Goal: Use online tool/utility: Utilize a website feature to perform a specific function

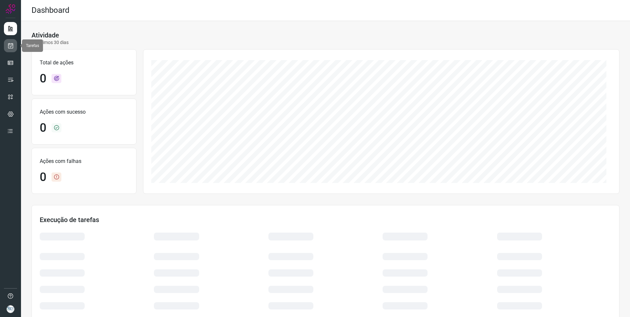
click at [9, 46] on icon at bounding box center [10, 45] width 7 height 7
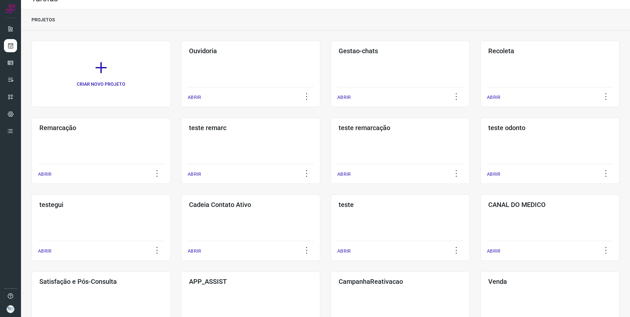
scroll to position [66, 0]
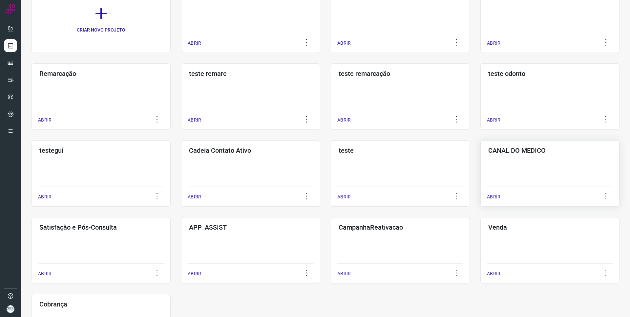
click at [533, 162] on div "CANAL DO MEDICO ABRIR" at bounding box center [549, 173] width 139 height 66
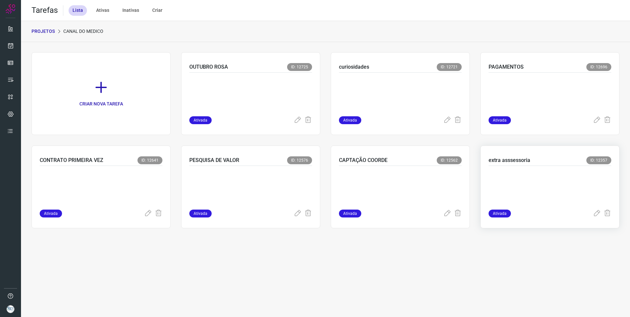
click at [513, 166] on div at bounding box center [550, 188] width 123 height 44
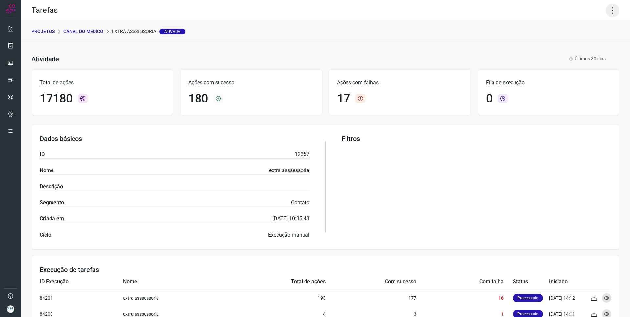
click at [609, 9] on icon at bounding box center [613, 11] width 14 height 14
click at [583, 40] on li "Executar" at bounding box center [584, 43] width 60 height 10
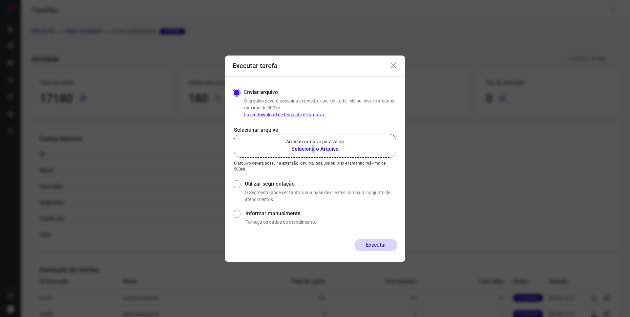
click at [313, 151] on b "Selecione o Arquivo" at bounding box center [315, 149] width 58 height 8
drag, startPoint x: 313, startPoint y: 151, endPoint x: 328, endPoint y: 152, distance: 14.5
click at [328, 152] on b "Selecione o Arquivo" at bounding box center [315, 149] width 58 height 8
click at [0, 0] on input "Arraste o arquivo para cá ou Selecione o Arquivo" at bounding box center [0, 0] width 0 height 0
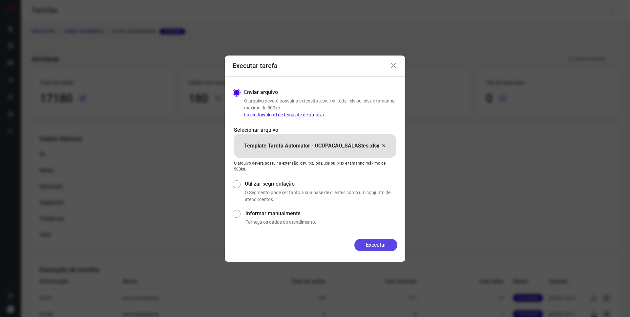
click at [382, 240] on button "Executar" at bounding box center [375, 245] width 43 height 12
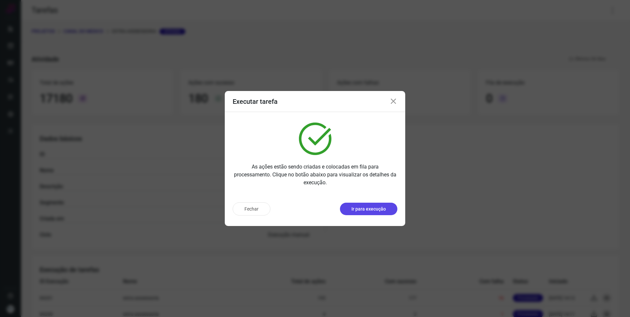
click at [368, 210] on p "Ir para execução" at bounding box center [368, 208] width 34 height 7
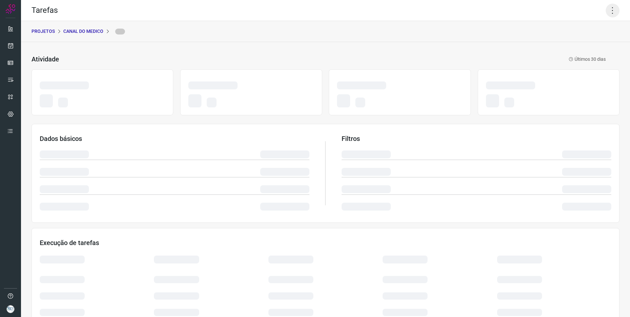
click at [608, 11] on icon at bounding box center [613, 11] width 14 height 14
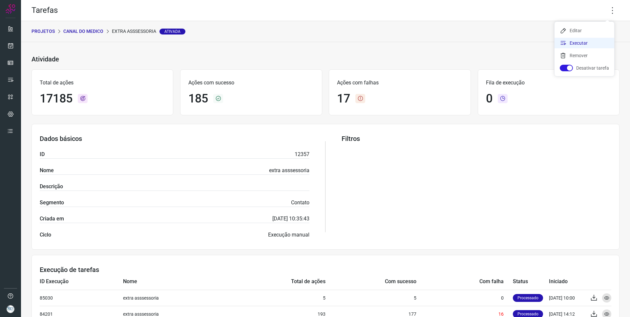
click at [572, 40] on li "Executar" at bounding box center [584, 43] width 60 height 10
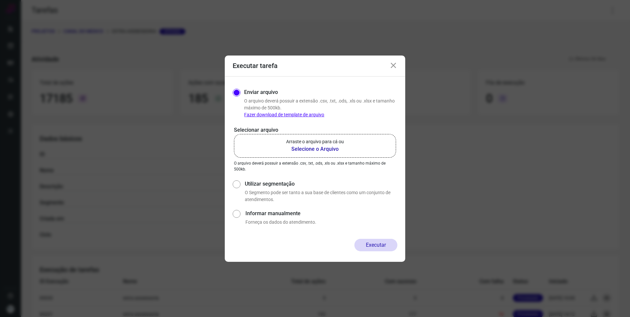
click at [313, 147] on b "Selecione o Arquivo" at bounding box center [315, 149] width 58 height 8
click at [0, 0] on input "Arraste o arquivo para cá ou Selecione o Arquivo" at bounding box center [0, 0] width 0 height 0
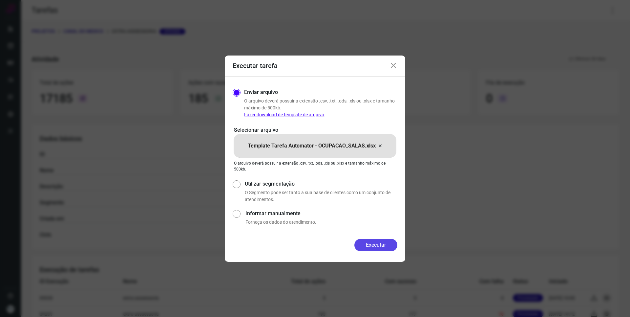
click at [375, 242] on button "Executar" at bounding box center [375, 245] width 43 height 12
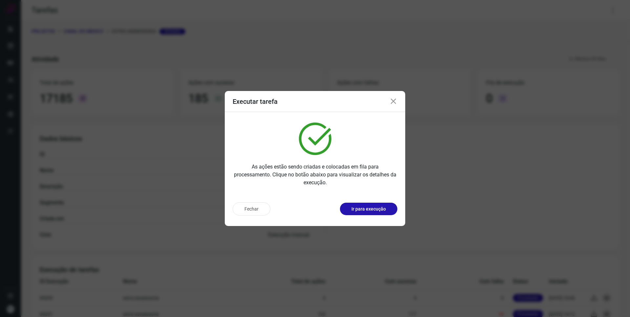
click at [380, 212] on p "Ir para execução" at bounding box center [368, 208] width 34 height 7
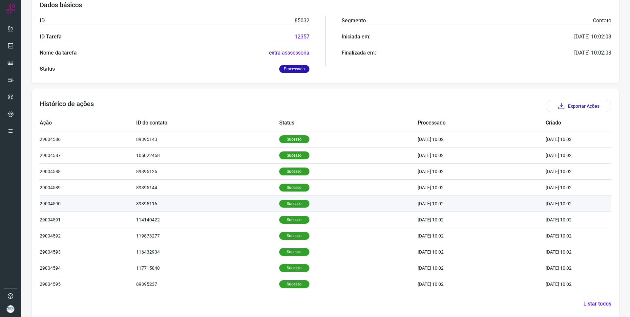
scroll to position [115, 0]
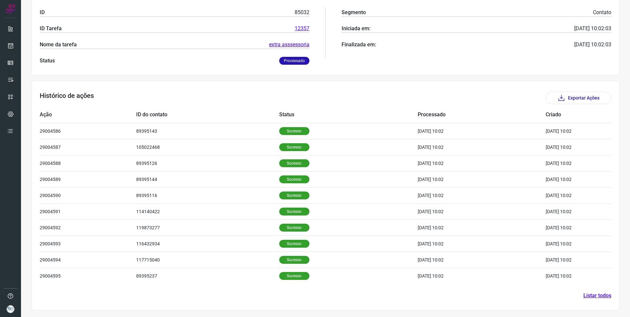
click at [593, 296] on link "Listar todos" at bounding box center [597, 295] width 28 height 8
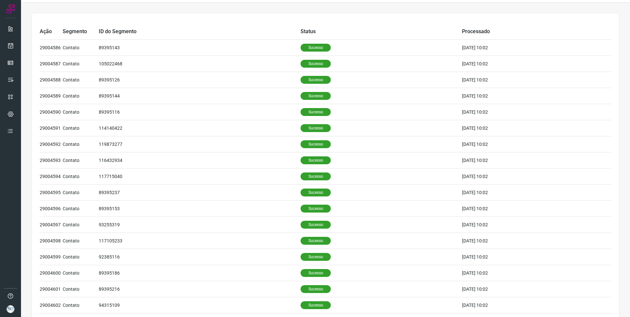
scroll to position [181, 0]
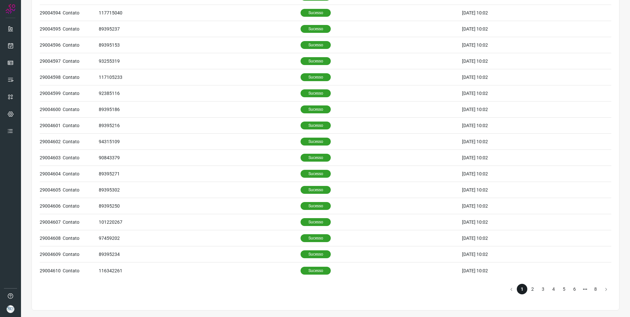
click at [530, 290] on li "2" at bounding box center [532, 288] width 10 height 10
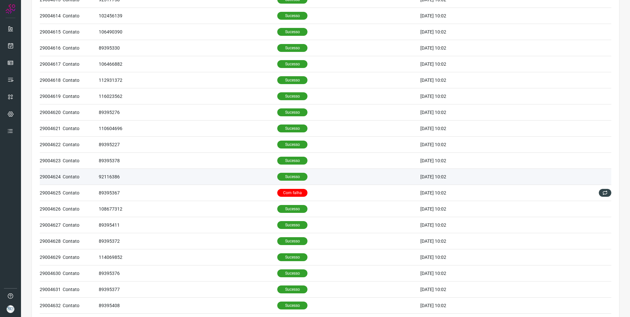
scroll to position [115, 0]
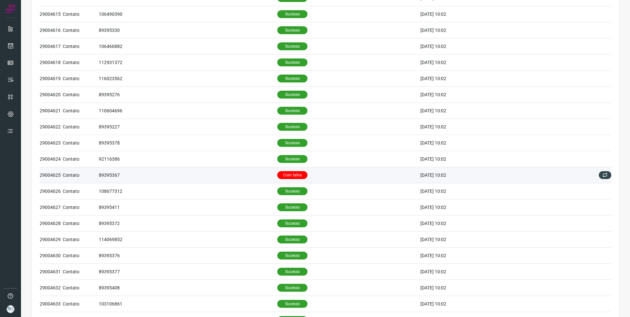
click at [327, 173] on td "Com falha" at bounding box center [348, 175] width 143 height 16
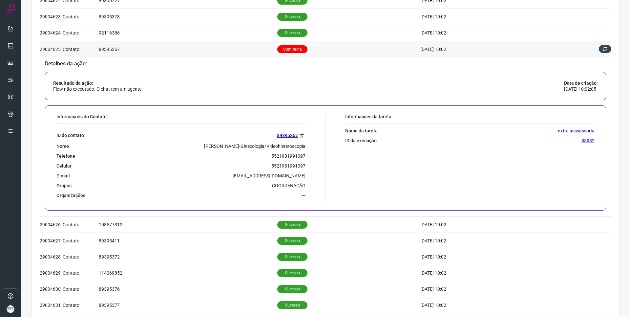
scroll to position [247, 0]
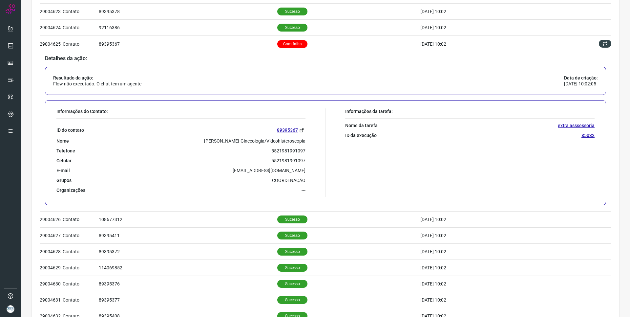
drag, startPoint x: 185, startPoint y: 140, endPoint x: 303, endPoint y: 141, distance: 117.8
click at [303, 141] on div "Nome Caroline Delcides Ramos-Ginecologia/Videohisteroscopia" at bounding box center [180, 141] width 249 height 6
copy p "Caroline Delcides Ramos-Ginecologia/Videohisteroscopia"
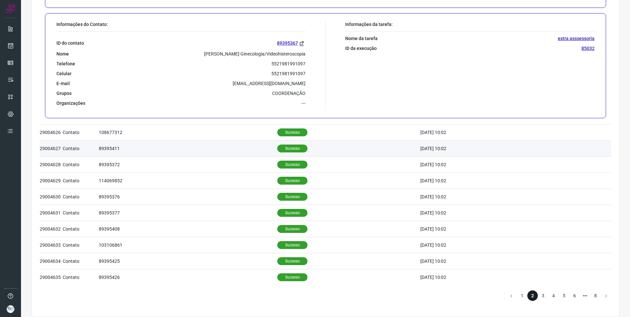
scroll to position [340, 0]
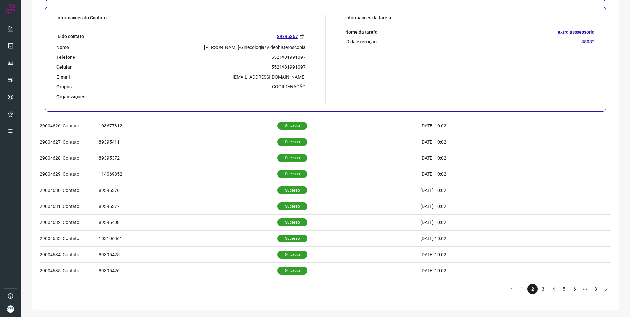
click at [539, 285] on li "3" at bounding box center [543, 288] width 10 height 10
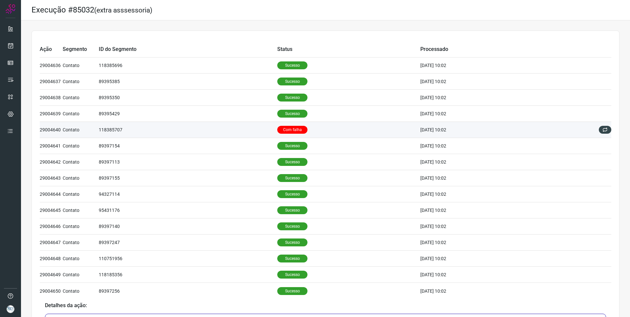
click at [237, 126] on td "118385707" at bounding box center [188, 130] width 178 height 16
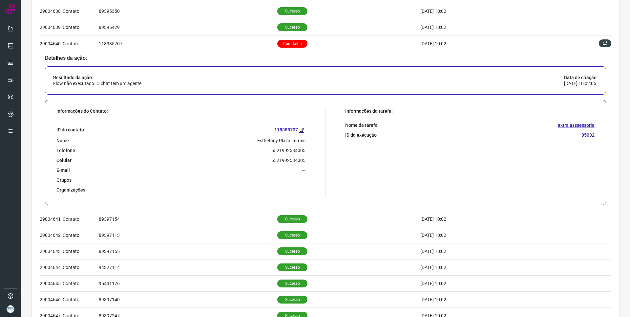
scroll to position [131, 0]
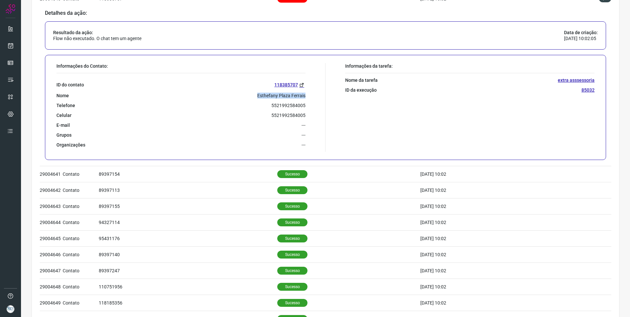
drag, startPoint x: 252, startPoint y: 96, endPoint x: 303, endPoint y: 95, distance: 50.9
click at [303, 95] on div "Nome Esthefany Plaza Ferrais" at bounding box center [180, 96] width 249 height 6
copy p "Esthefany Plaza Ferrais"
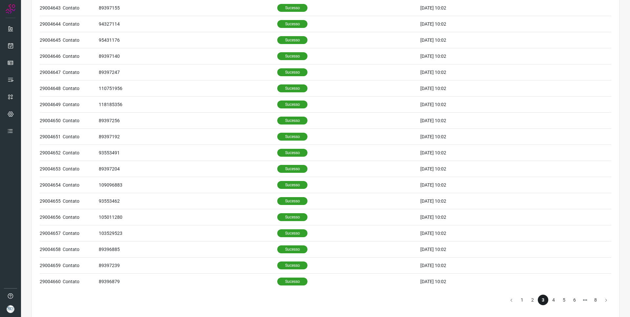
scroll to position [340, 0]
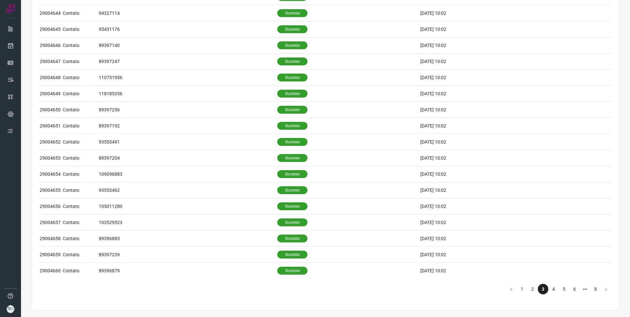
click at [548, 288] on li "4" at bounding box center [553, 288] width 10 height 10
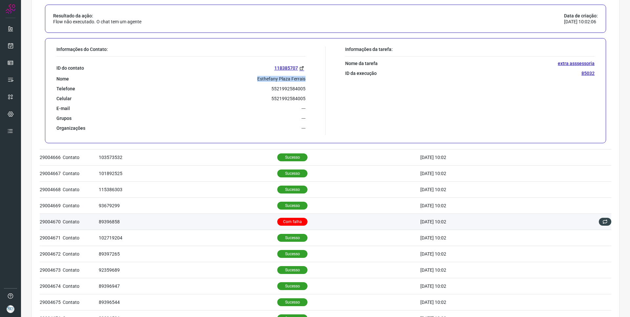
scroll to position [143, 0]
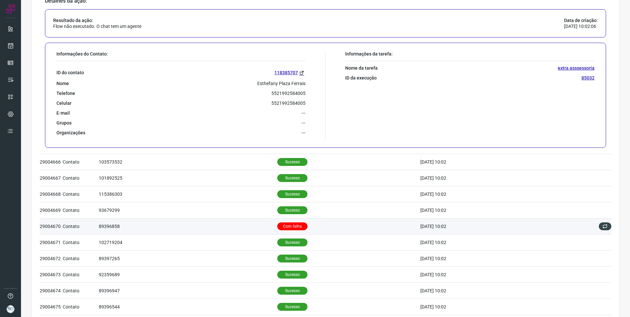
click at [310, 222] on td "Com falha" at bounding box center [348, 226] width 143 height 16
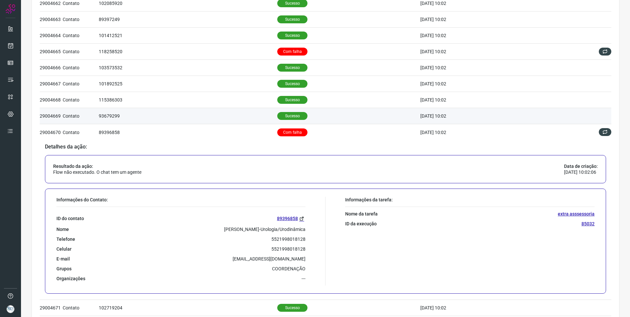
scroll to position [0, 0]
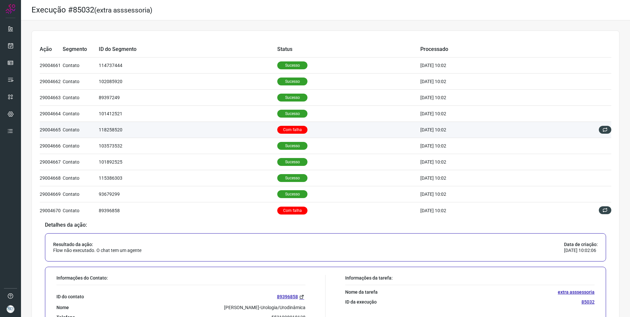
click at [311, 132] on td "Com falha" at bounding box center [348, 130] width 143 height 16
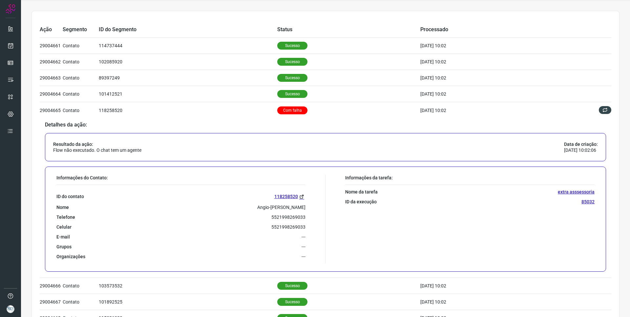
scroll to position [66, 0]
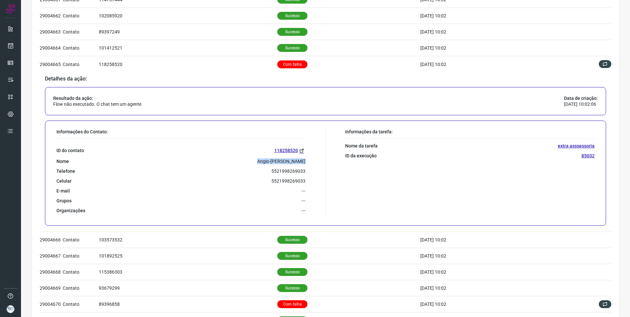
drag, startPoint x: 262, startPoint y: 159, endPoint x: 304, endPoint y: 163, distance: 42.2
click at [304, 163] on div "Informações do Contato: ID do contato 118258520 Nome Angio-Isabel Senfft Telefo…" at bounding box center [189, 173] width 272 height 89
copy p "Angio-Isabel Senfft"
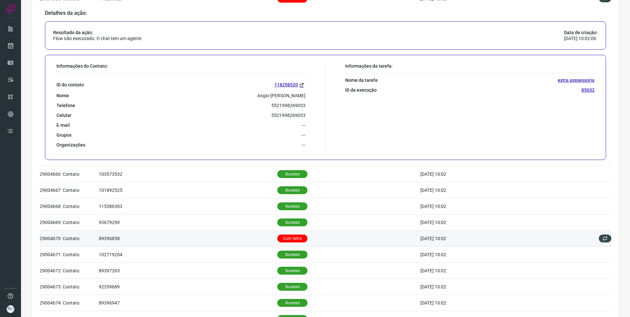
click at [237, 239] on td "89396858" at bounding box center [188, 238] width 178 height 16
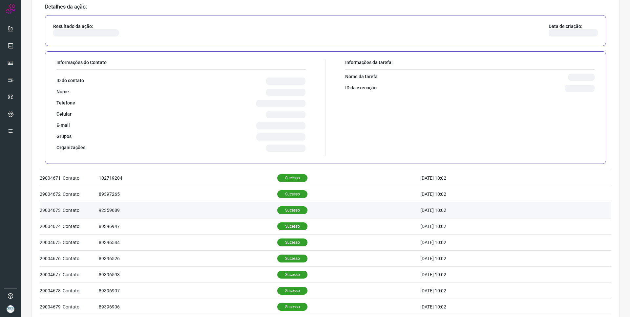
scroll to position [229, 0]
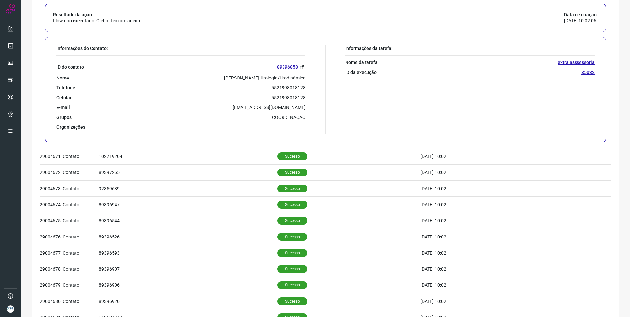
drag, startPoint x: 203, startPoint y: 76, endPoint x: 304, endPoint y: 79, distance: 101.1
click at [304, 79] on div "Informações do Contato: ID do contato 89396858 Nome Henrique Cury Fernandes-Uro…" at bounding box center [189, 89] width 272 height 89
copy p "Henrique Cury Fernandes-Urologia/Urodinâmica"
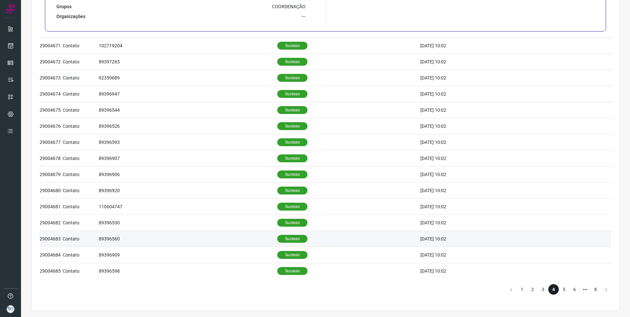
scroll to position [340, 0]
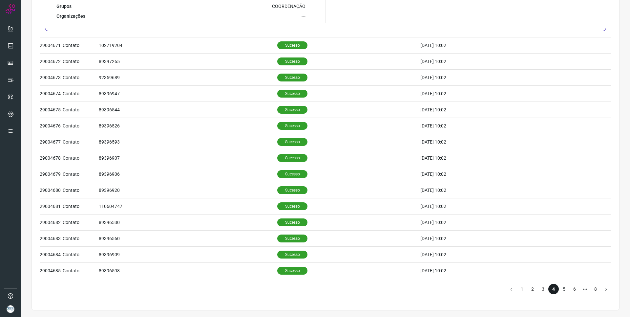
click at [561, 285] on li "5" at bounding box center [564, 288] width 10 height 10
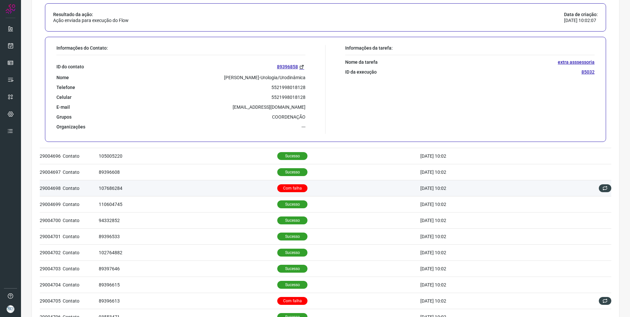
click at [319, 189] on td "Com falha" at bounding box center [348, 188] width 143 height 16
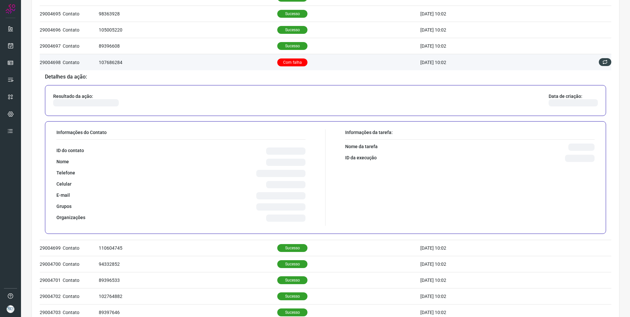
scroll to position [202, 0]
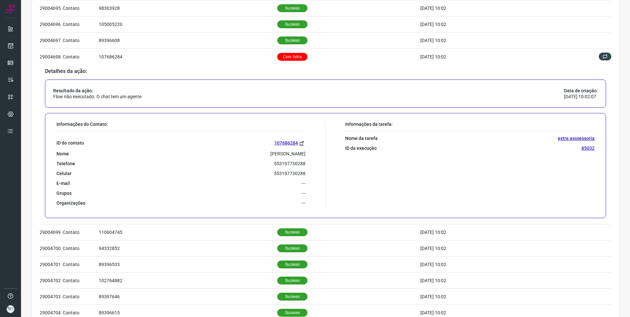
drag, startPoint x: 201, startPoint y: 155, endPoint x: 303, endPoint y: 151, distance: 102.5
click at [303, 151] on div "Informações do Contato: ID do contato 107686284 Nome Luiz Augusto Sacramento Go…" at bounding box center [189, 165] width 272 height 89
copy p "Luiz Augusto Sacramento Gomes - Endócrino"
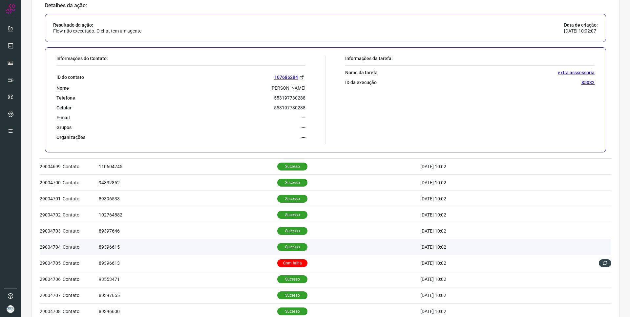
click at [251, 252] on td "89396615" at bounding box center [188, 247] width 178 height 16
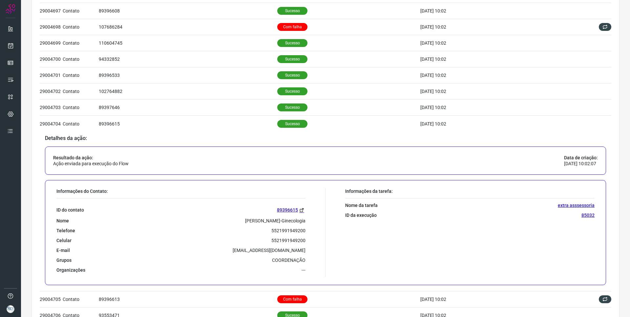
scroll to position [240, 0]
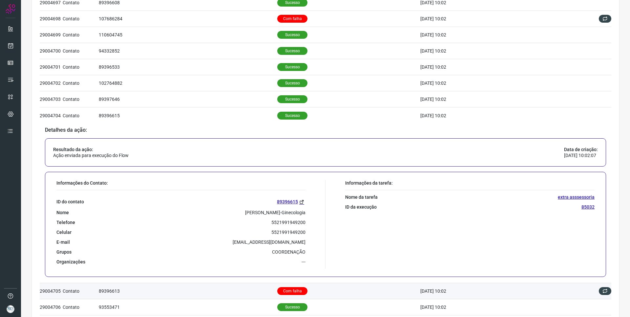
click at [244, 290] on td "89396613" at bounding box center [188, 290] width 178 height 16
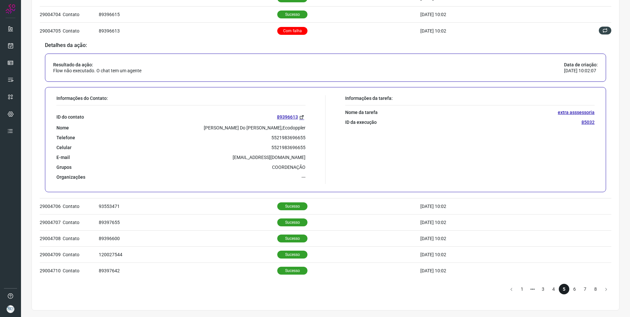
scroll to position [340, 0]
drag, startPoint x: 185, startPoint y: 128, endPoint x: 316, endPoint y: 129, distance: 130.3
click at [316, 129] on div "Informações do Contato: ID do contato 89396613 Nome Luiza Borges Do Carmo Ribei…" at bounding box center [189, 139] width 272 height 89
copy p "Luiza Borges Do Carmo Ribeiro De Souza-Usg,Ecodoppler"
click at [571, 286] on li "6" at bounding box center [574, 288] width 10 height 10
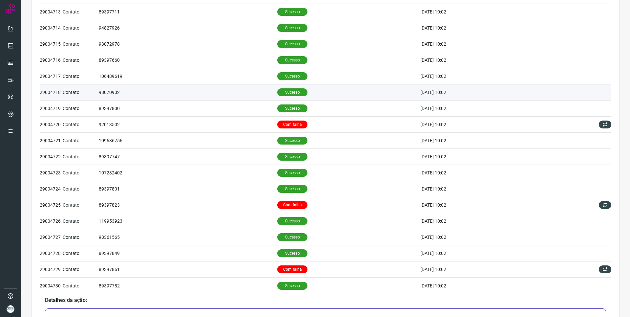
scroll to position [98, 0]
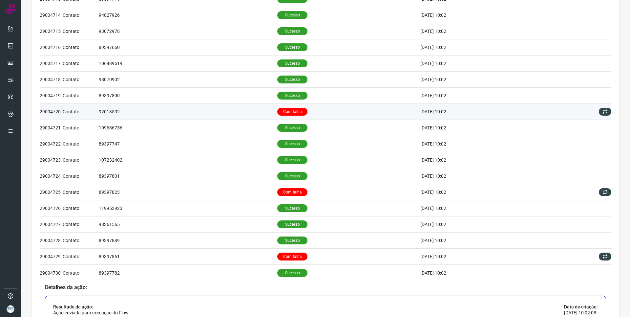
click at [323, 114] on td "Com falha" at bounding box center [348, 112] width 143 height 16
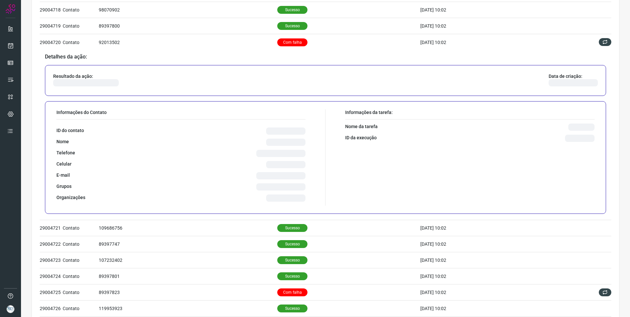
scroll to position [197, 0]
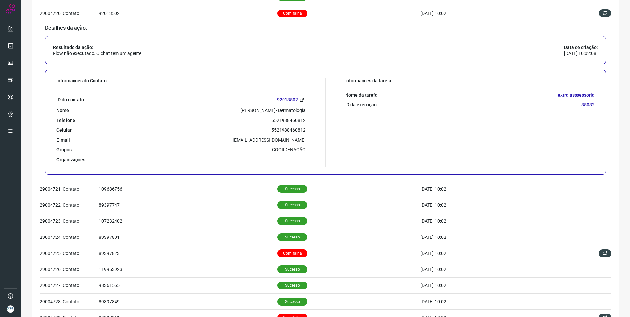
drag, startPoint x: 237, startPoint y: 112, endPoint x: 314, endPoint y: 112, distance: 77.1
click at [314, 112] on div "Informações do Contato: ID do contato 92013502 Nome Patricia Olaya Paschoal- De…" at bounding box center [189, 122] width 272 height 89
copy p "Patricia Olaya Paschoal- Dermatologia"
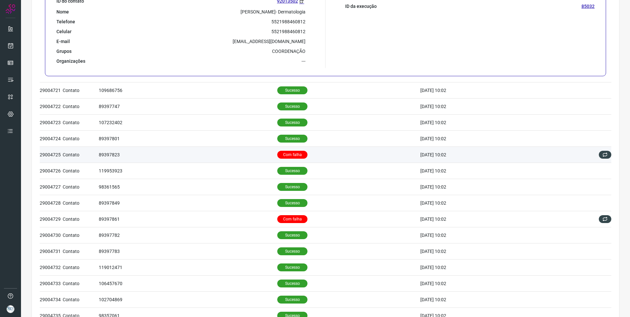
click at [233, 156] on td "89397823" at bounding box center [188, 154] width 178 height 16
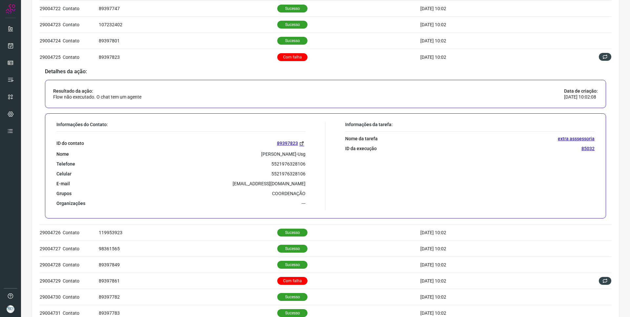
scroll to position [235, 0]
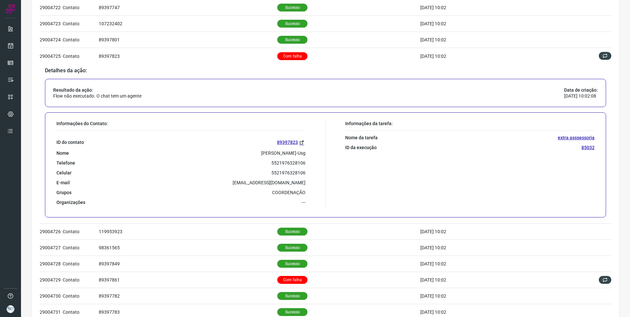
drag, startPoint x: 248, startPoint y: 151, endPoint x: 308, endPoint y: 153, distance: 59.7
click at [308, 153] on div "Informações do Contato: ID do contato 89397823 Nome Priscilla Cota Marques-Usg …" at bounding box center [189, 164] width 272 height 89
copy p "Priscilla Cota Marques-Usg"
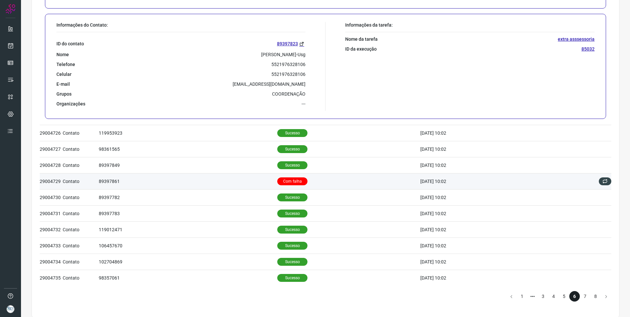
click at [195, 184] on td "89397861" at bounding box center [188, 181] width 178 height 16
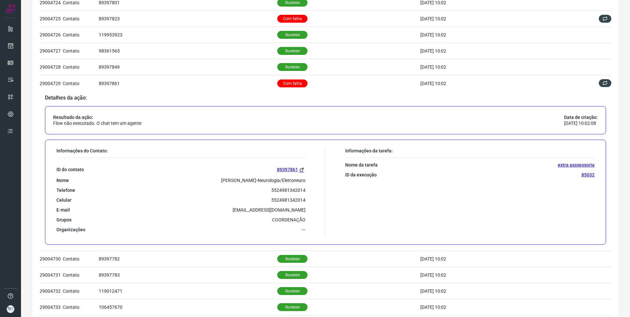
scroll to position [272, 0]
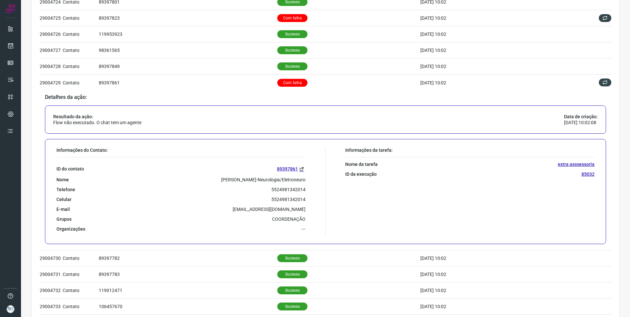
drag, startPoint x: 194, startPoint y: 179, endPoint x: 305, endPoint y: 178, distance: 111.2
click at [305, 178] on div "Informações do Contato: ID do contato 89397861 Nome Raquel Custodio Da Silveira…" at bounding box center [189, 191] width 272 height 89
copy p "Raquel Custodio Da Silveira-Neurologia/Eletroneuro"
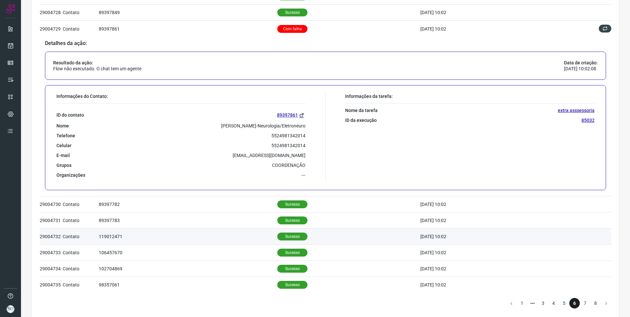
scroll to position [340, 0]
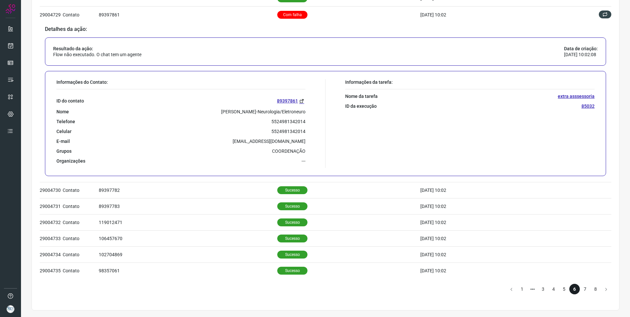
click at [580, 288] on li "7" at bounding box center [585, 288] width 10 height 10
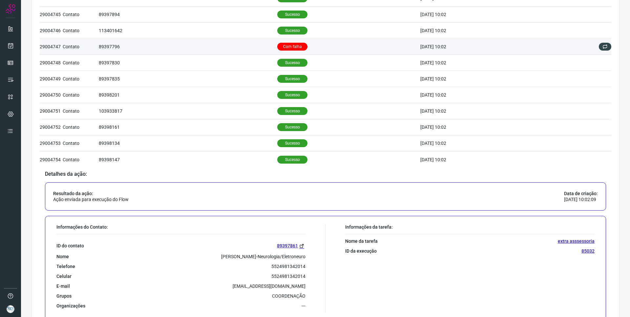
scroll to position [78, 0]
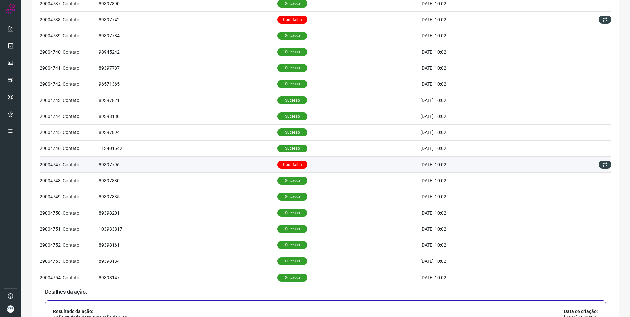
click at [315, 166] on td "Com falha" at bounding box center [348, 165] width 143 height 16
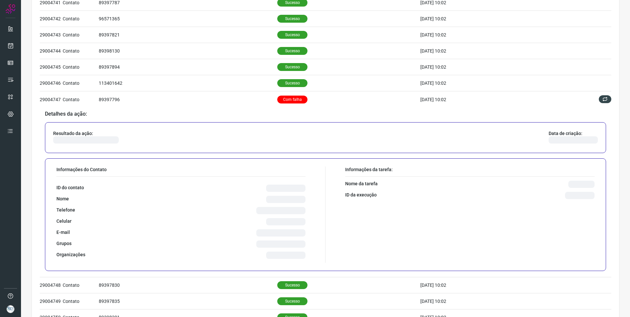
scroll to position [143, 0]
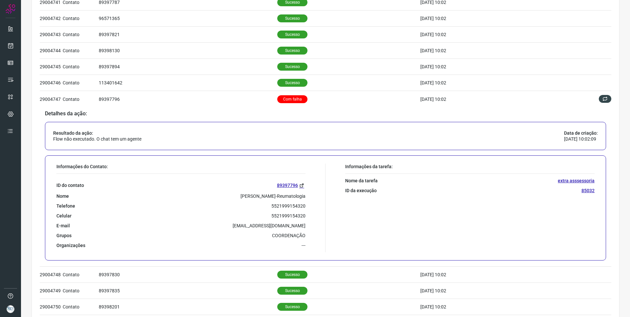
drag, startPoint x: 222, startPoint y: 198, endPoint x: 305, endPoint y: 193, distance: 83.5
click at [305, 193] on div "Informações do Contato: ID do contato 89397796 Nome Patrícia Nunes Teixeira-Reu…" at bounding box center [189, 207] width 272 height 89
copy p "Patrícia Nunes Teixeira-Reumatologia"
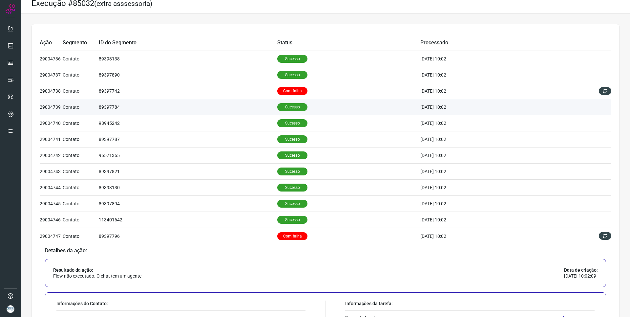
scroll to position [0, 0]
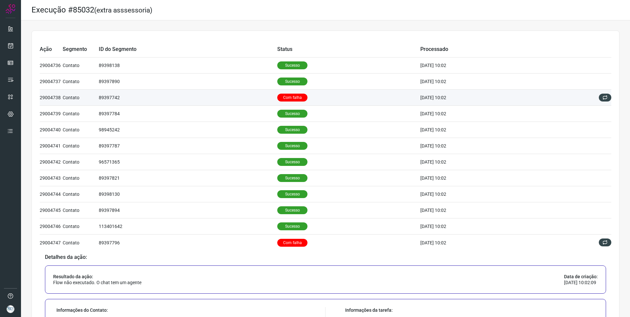
drag, startPoint x: 242, startPoint y: 96, endPoint x: 241, endPoint y: 99, distance: 3.3
click at [242, 96] on td "89397742" at bounding box center [188, 98] width 178 height 16
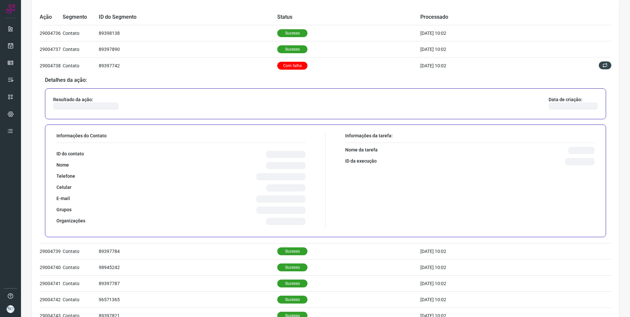
scroll to position [33, 0]
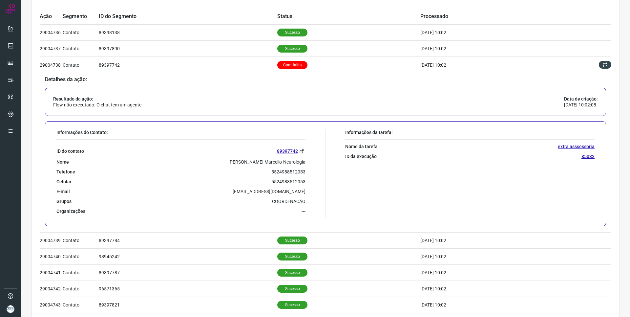
drag, startPoint x: 212, startPoint y: 160, endPoint x: 322, endPoint y: 158, distance: 109.9
click at [322, 158] on div "Informações do Contato: ID do contato 89397742 Nome Matheus Mota Pontes Marcell…" at bounding box center [189, 173] width 272 height 89
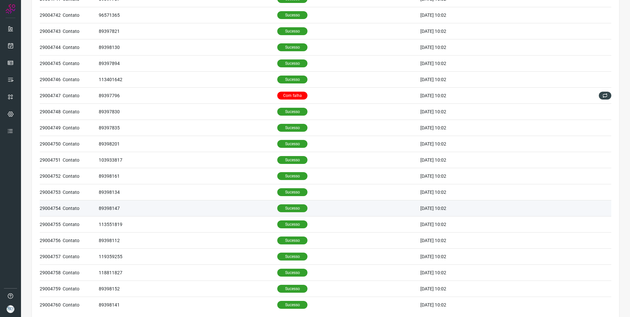
scroll to position [340, 0]
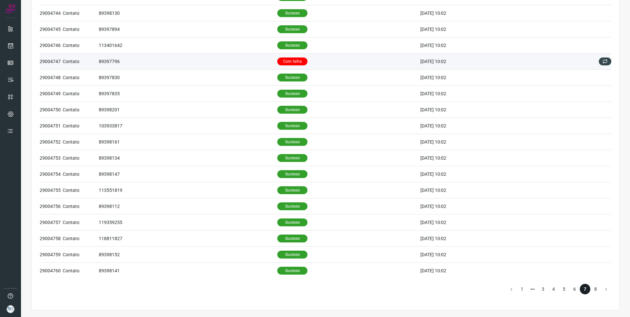
click at [208, 65] on td "89397796" at bounding box center [188, 61] width 178 height 16
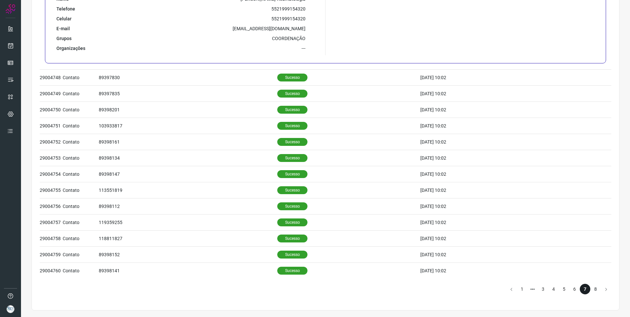
click at [590, 285] on li "8" at bounding box center [595, 288] width 10 height 10
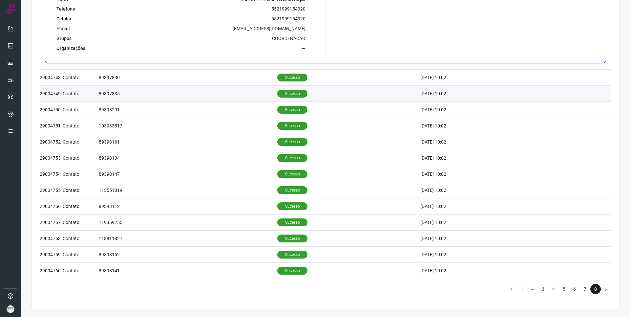
scroll to position [260, 0]
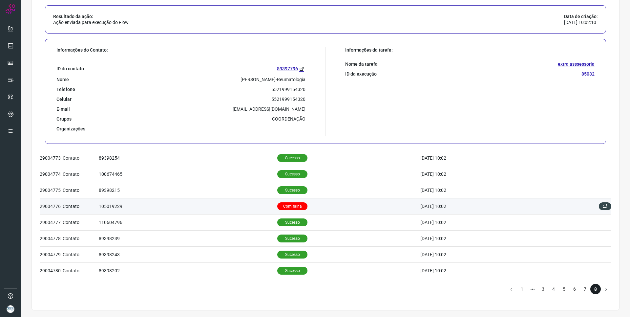
click at [194, 208] on td "105019229" at bounding box center [188, 206] width 178 height 16
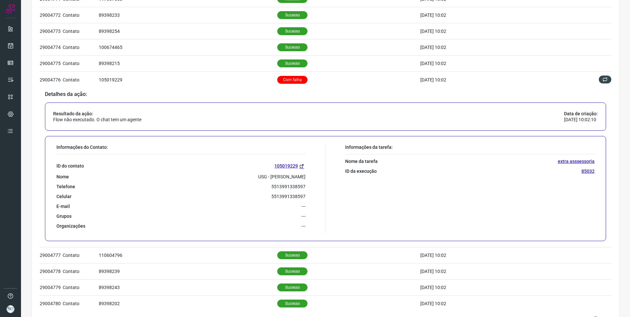
scroll to position [232, 0]
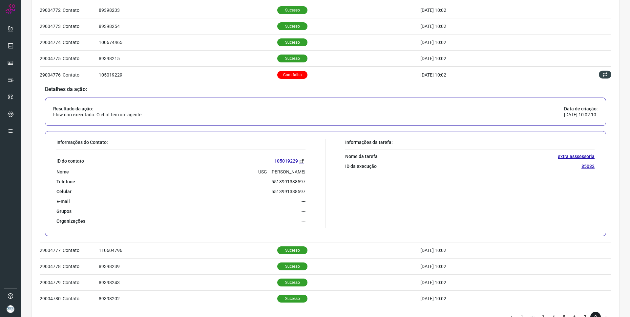
drag, startPoint x: 232, startPoint y: 174, endPoint x: 308, endPoint y: 169, distance: 76.6
click at [308, 169] on div "Informações do Contato: ID do contato 105019229 Nome USG - Suelen Lemos Vargas …" at bounding box center [189, 183] width 272 height 89
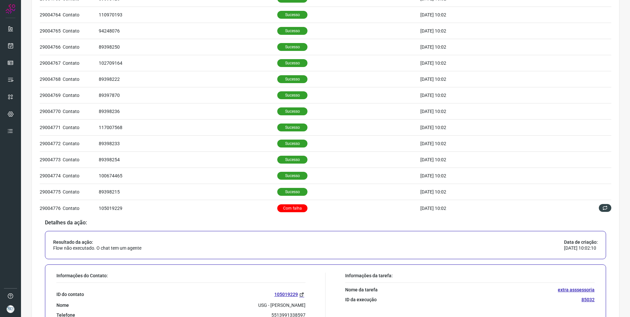
scroll to position [0, 0]
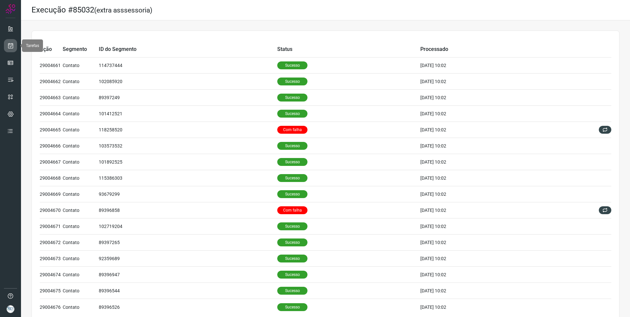
click at [12, 51] on link at bounding box center [10, 45] width 13 height 13
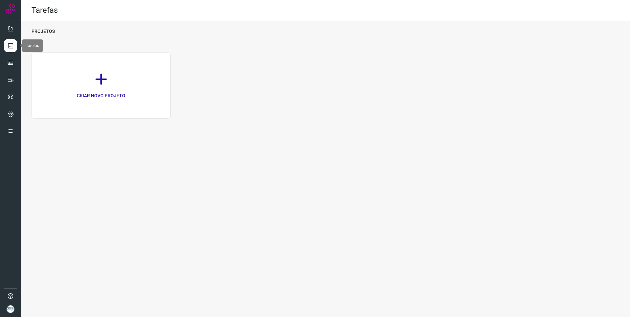
click at [8, 52] on link at bounding box center [10, 45] width 13 height 13
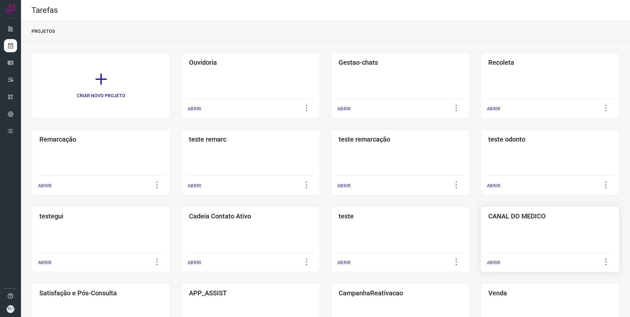
click at [540, 227] on div "CANAL DO MEDICO ABRIR" at bounding box center [549, 239] width 139 height 66
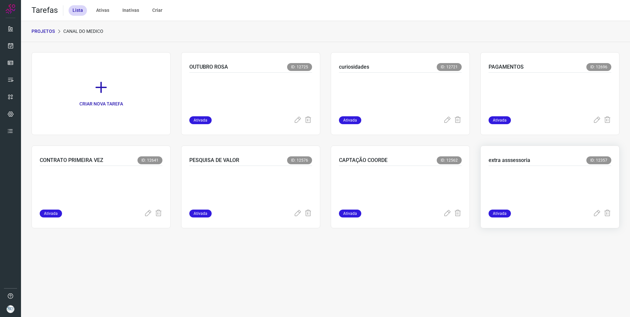
click at [523, 166] on div at bounding box center [550, 188] width 123 height 44
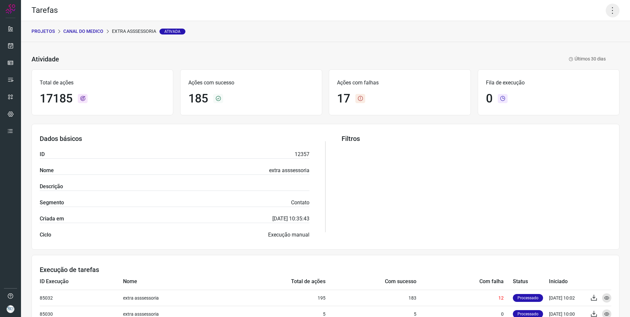
click at [606, 14] on icon at bounding box center [613, 11] width 14 height 14
click at [582, 39] on li "Executar" at bounding box center [584, 43] width 60 height 10
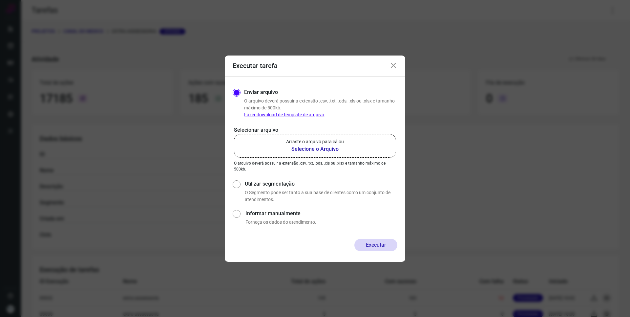
click at [316, 146] on b "Selecione o Arquivo" at bounding box center [315, 149] width 58 height 8
click at [0, 0] on input "Arraste o arquivo para cá ou Selecione o Arquivo" at bounding box center [0, 0] width 0 height 0
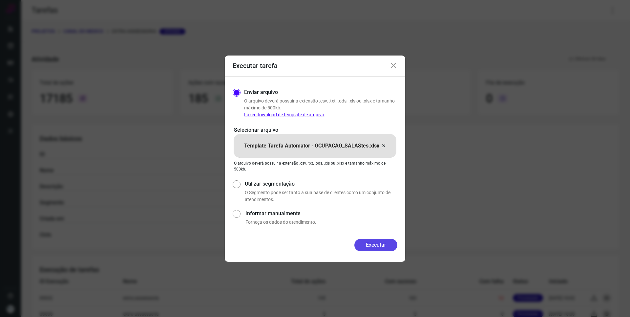
click at [386, 246] on button "Executar" at bounding box center [375, 245] width 43 height 12
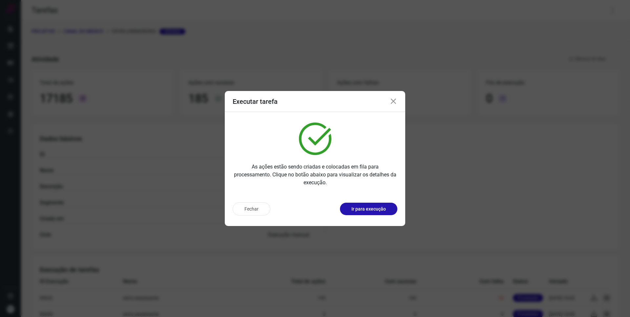
click at [383, 211] on p "Ir para execução" at bounding box center [368, 208] width 34 height 7
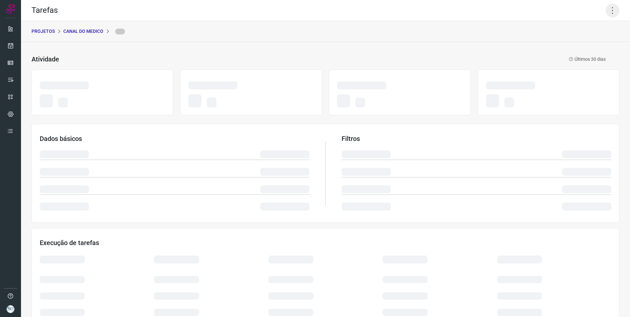
click at [609, 14] on icon at bounding box center [613, 11] width 14 height 14
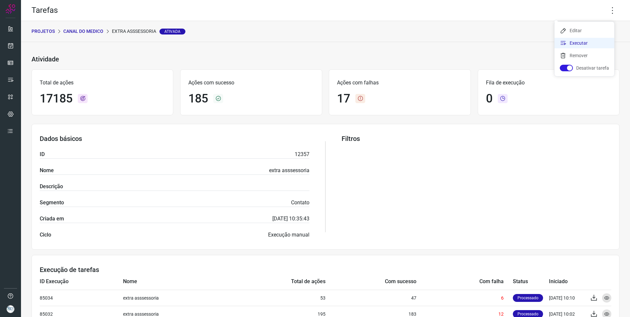
click at [587, 45] on li "Executar" at bounding box center [584, 43] width 60 height 10
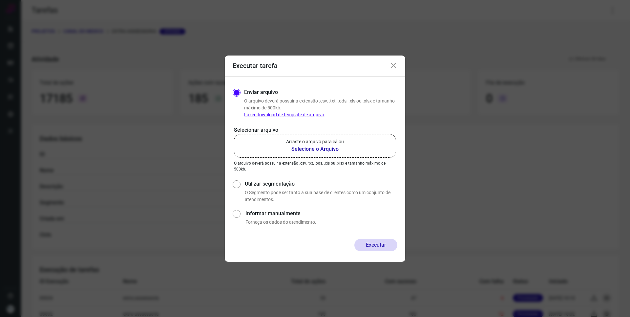
click at [320, 147] on b "Selecione o Arquivo" at bounding box center [315, 149] width 58 height 8
click at [0, 0] on input "Arraste o arquivo para cá ou Selecione o Arquivo" at bounding box center [0, 0] width 0 height 0
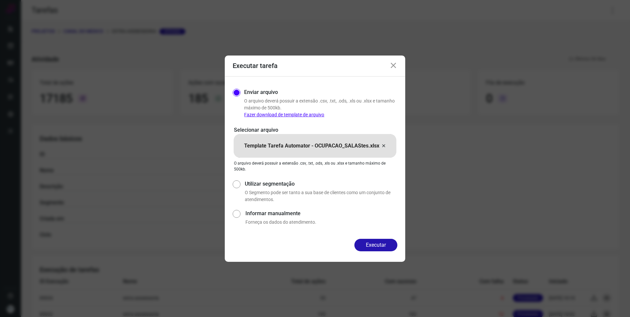
drag, startPoint x: 373, startPoint y: 243, endPoint x: 372, endPoint y: 228, distance: 15.8
click at [373, 241] on button "Executar" at bounding box center [375, 245] width 43 height 12
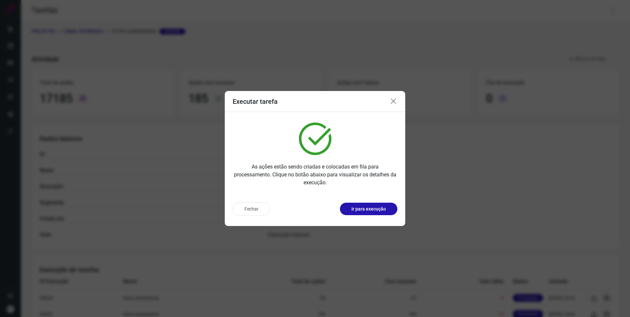
click at [375, 212] on p "Ir para execução" at bounding box center [368, 208] width 34 height 7
